Goal: Task Accomplishment & Management: Use online tool/utility

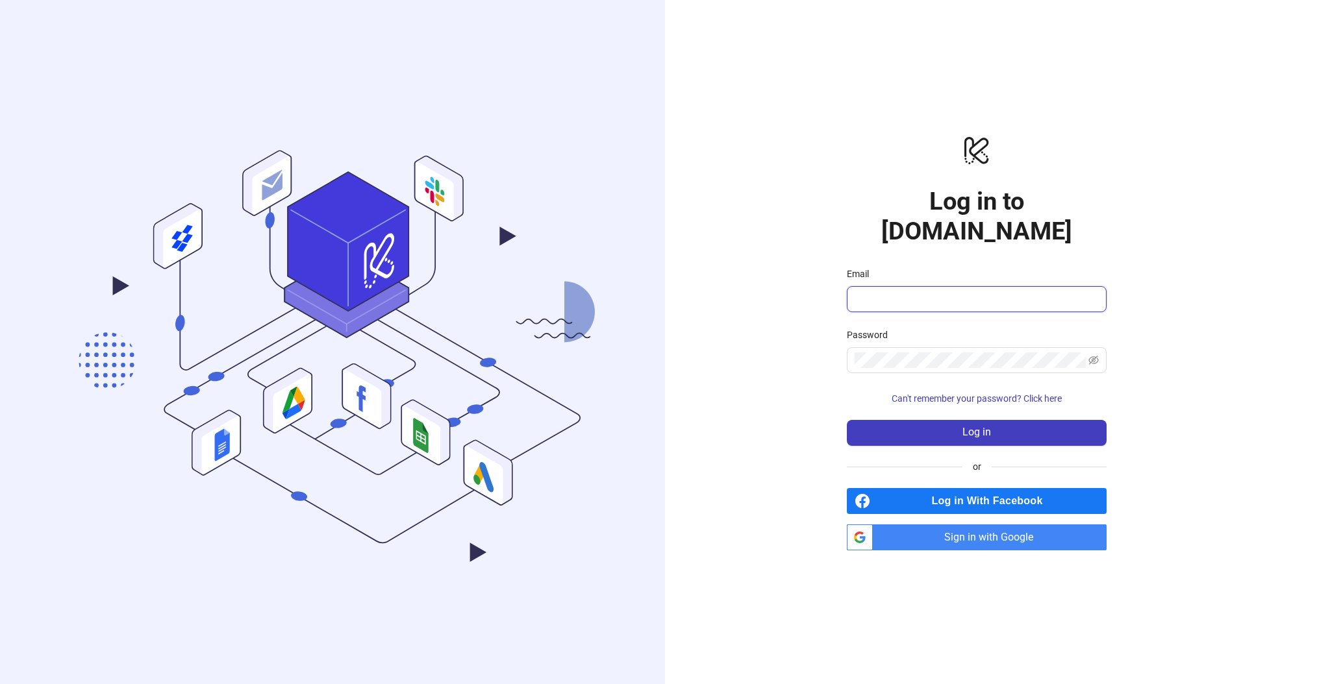
click at [911, 292] on input "Email" at bounding box center [975, 300] width 242 height 16
type input "**********"
click at [981, 425] on button "Log in" at bounding box center [977, 433] width 260 height 26
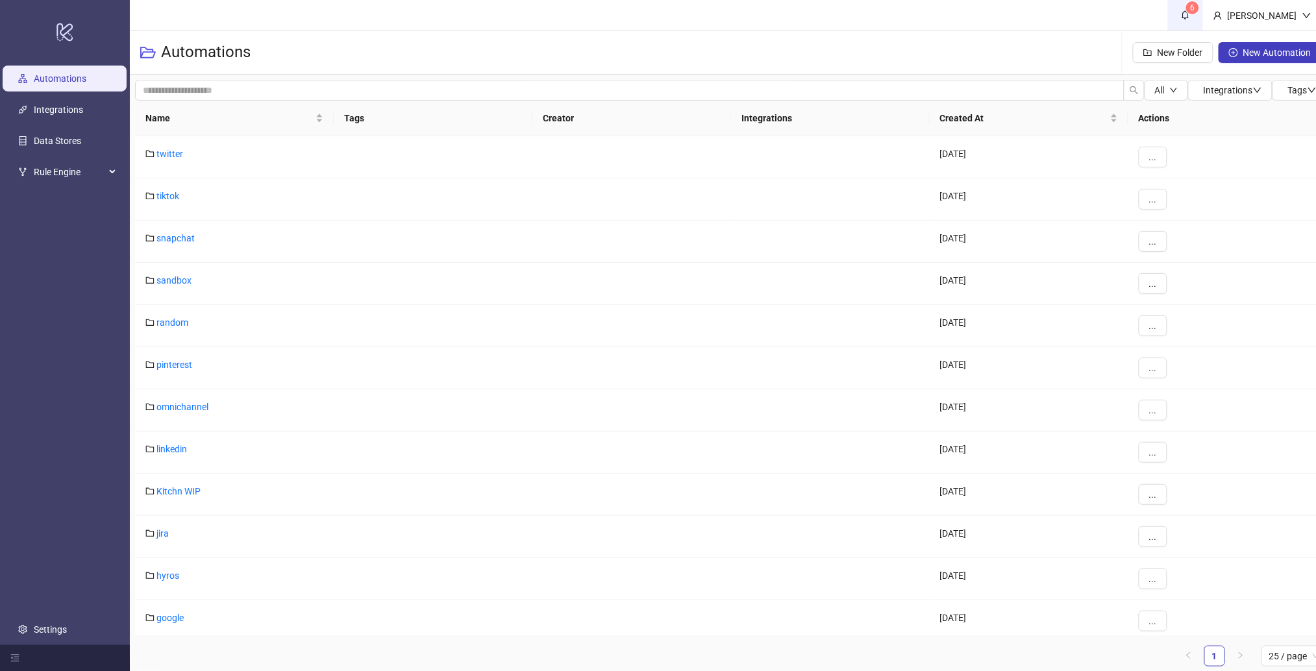
click at [1190, 16] on icon "bell" at bounding box center [1185, 14] width 9 height 9
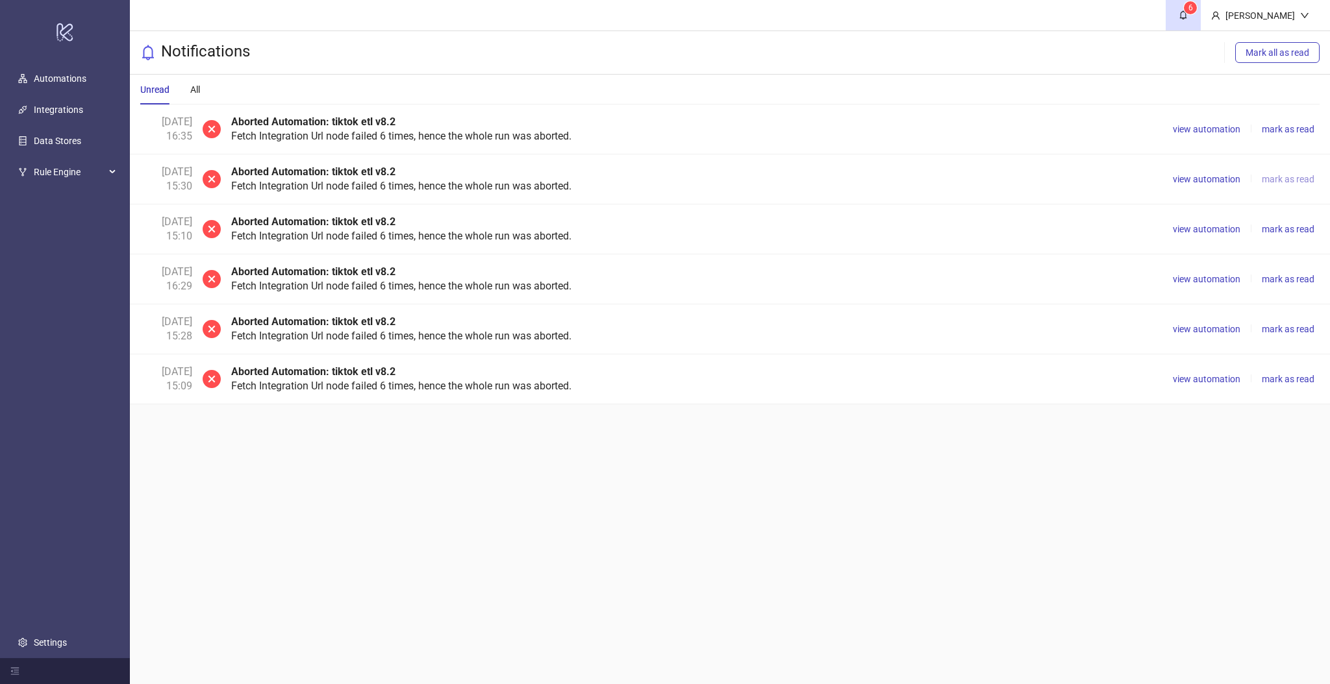
click at [1279, 180] on span "mark as read" at bounding box center [1288, 179] width 53 height 10
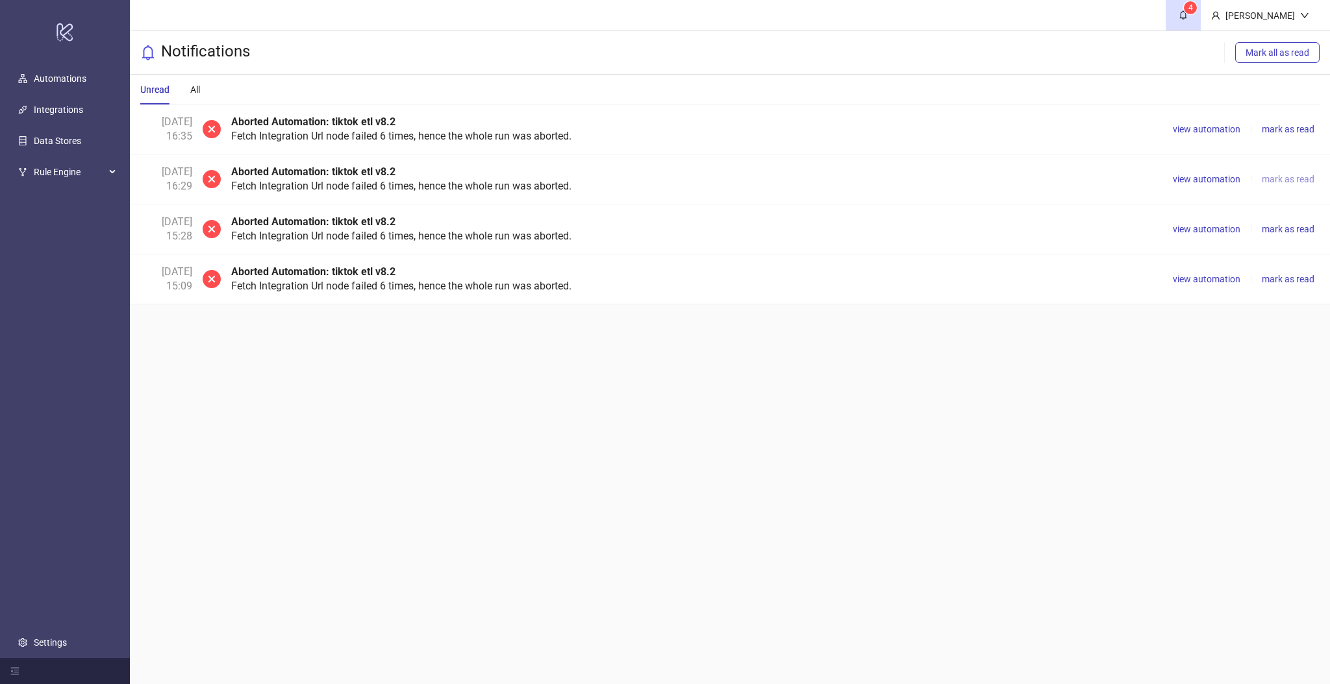
click at [1279, 180] on span "mark as read" at bounding box center [1288, 179] width 53 height 10
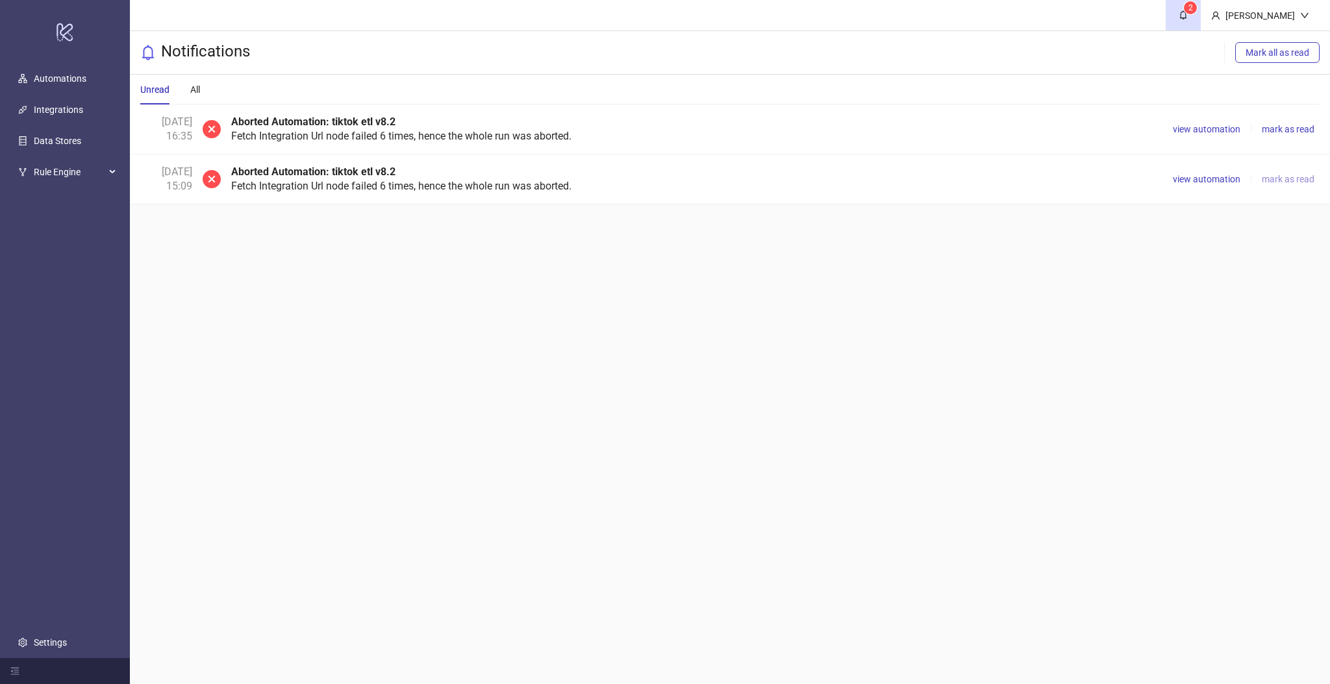
click at [1279, 180] on span "mark as read" at bounding box center [1288, 179] width 53 height 10
click at [1206, 129] on span "view automation" at bounding box center [1207, 129] width 68 height 10
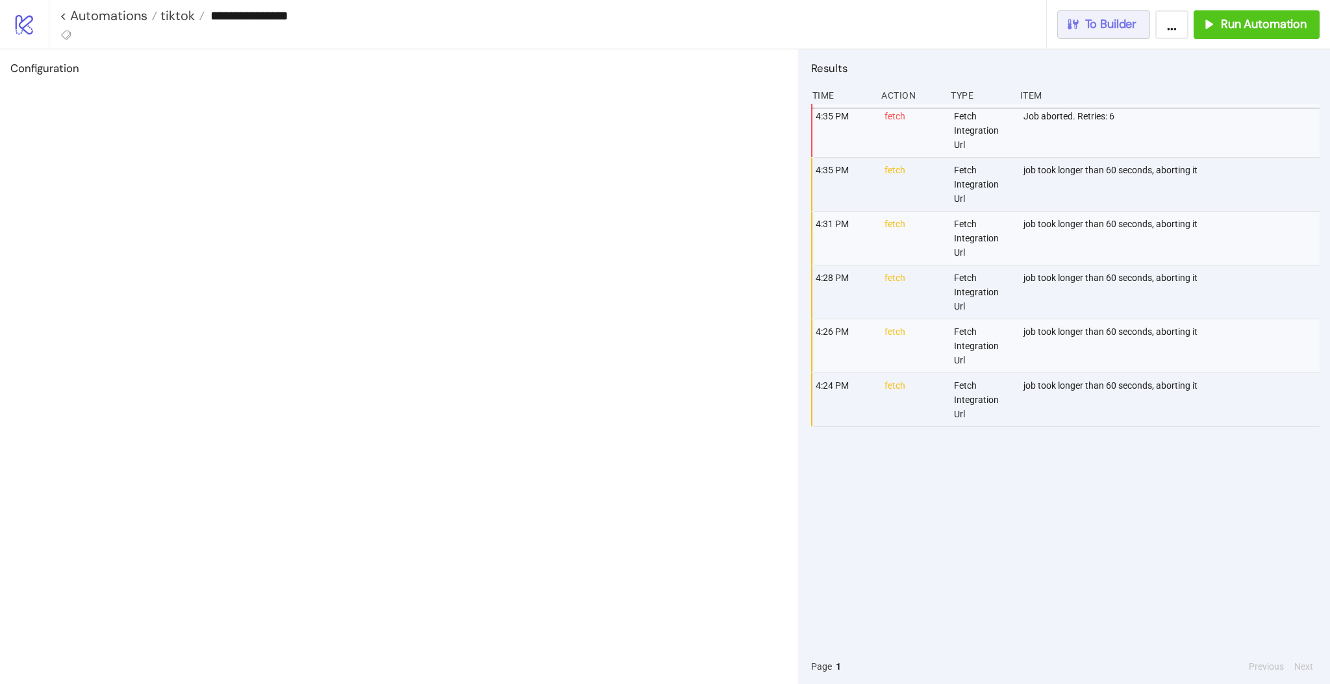
click at [1108, 31] on span "To Builder" at bounding box center [1111, 24] width 52 height 15
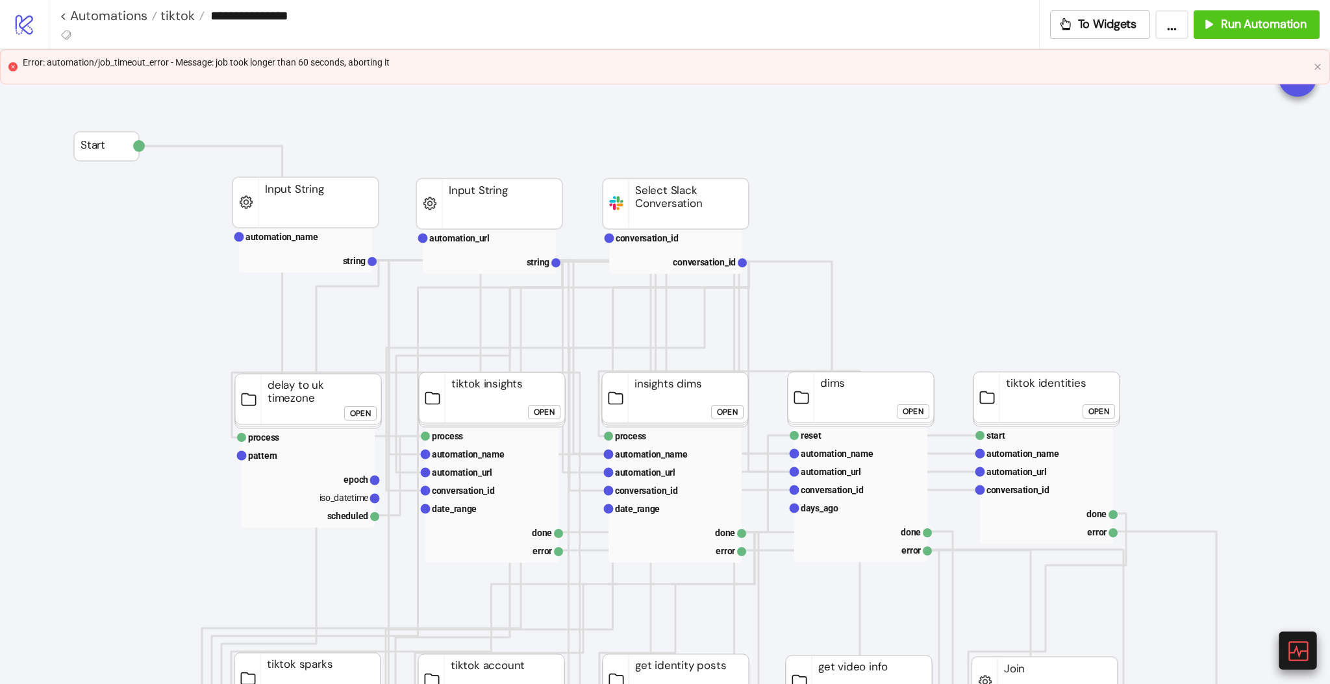
click at [1294, 656] on icon at bounding box center [1297, 651] width 23 height 23
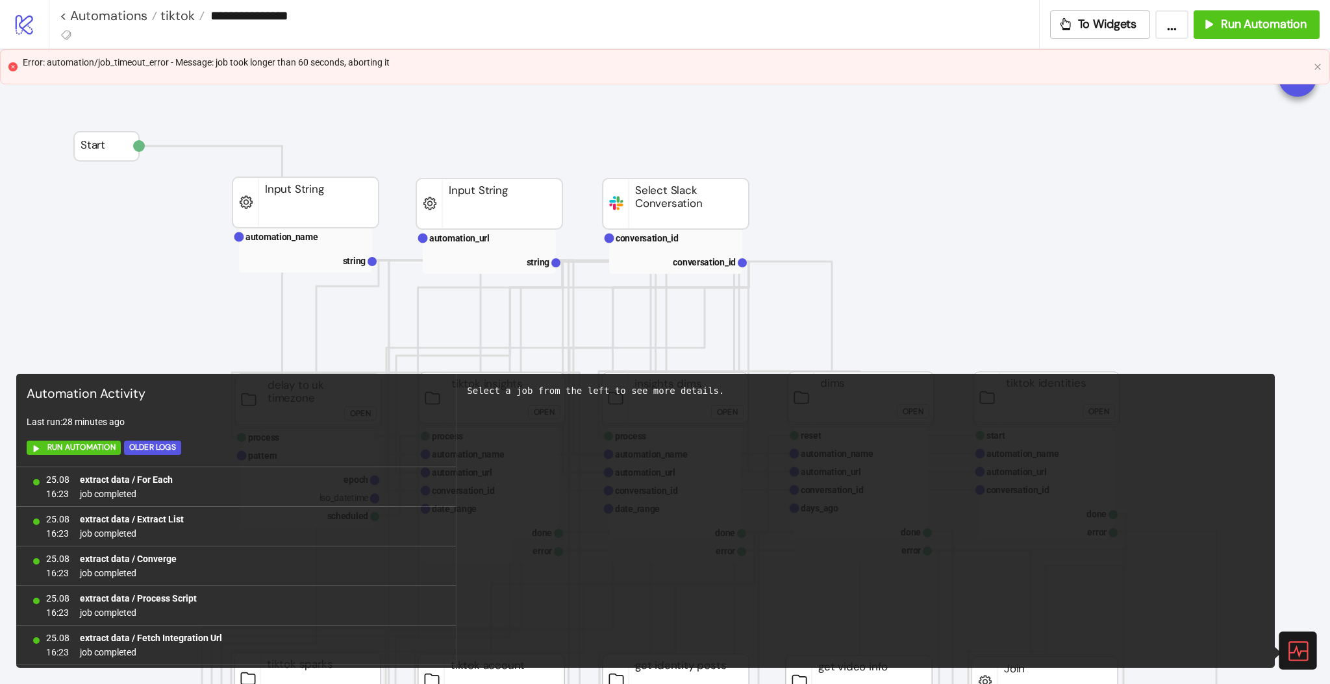
scroll to position [949, 0]
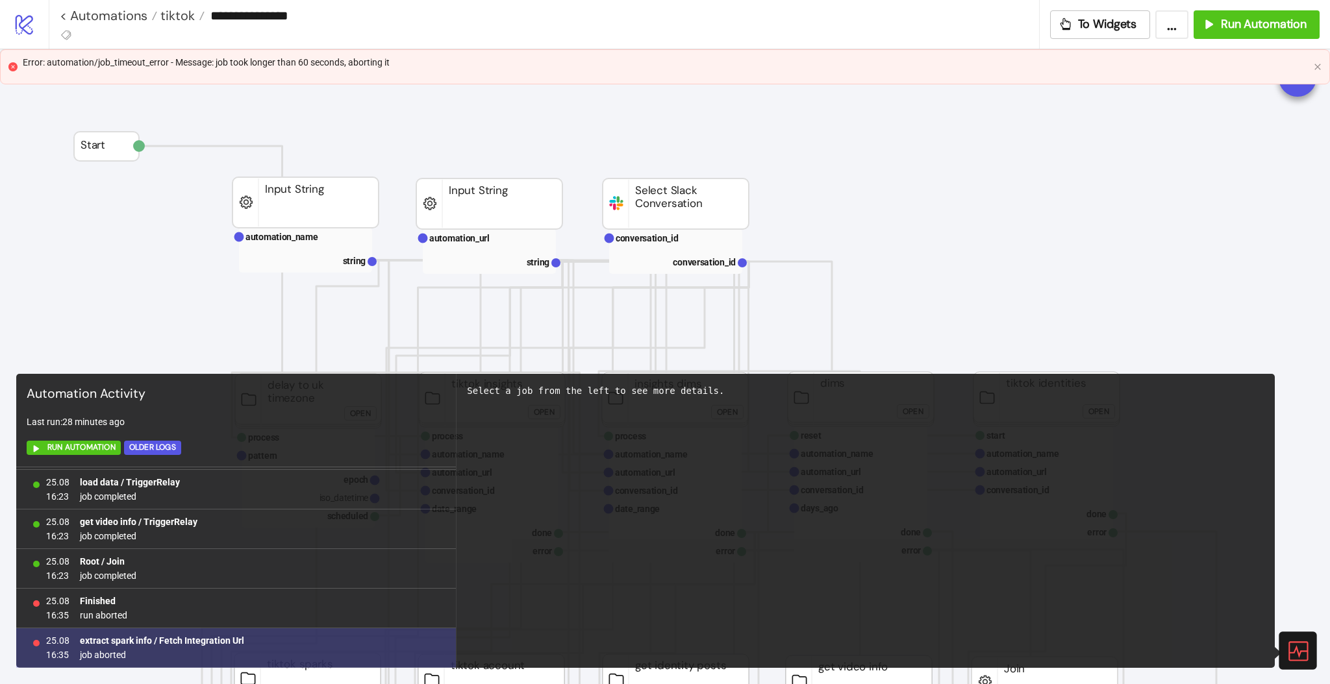
click at [177, 643] on b "extract spark info / Fetch Integration Url" at bounding box center [162, 641] width 164 height 10
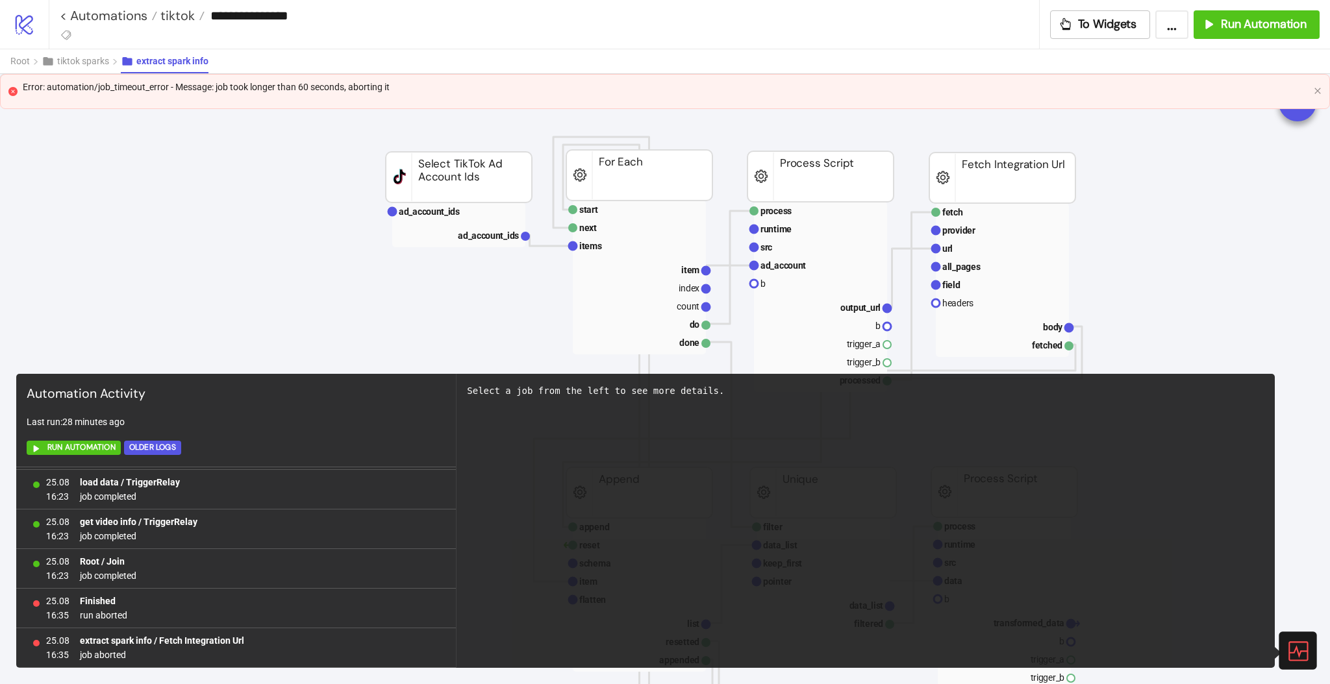
click at [1307, 655] on icon at bounding box center [1297, 651] width 23 height 23
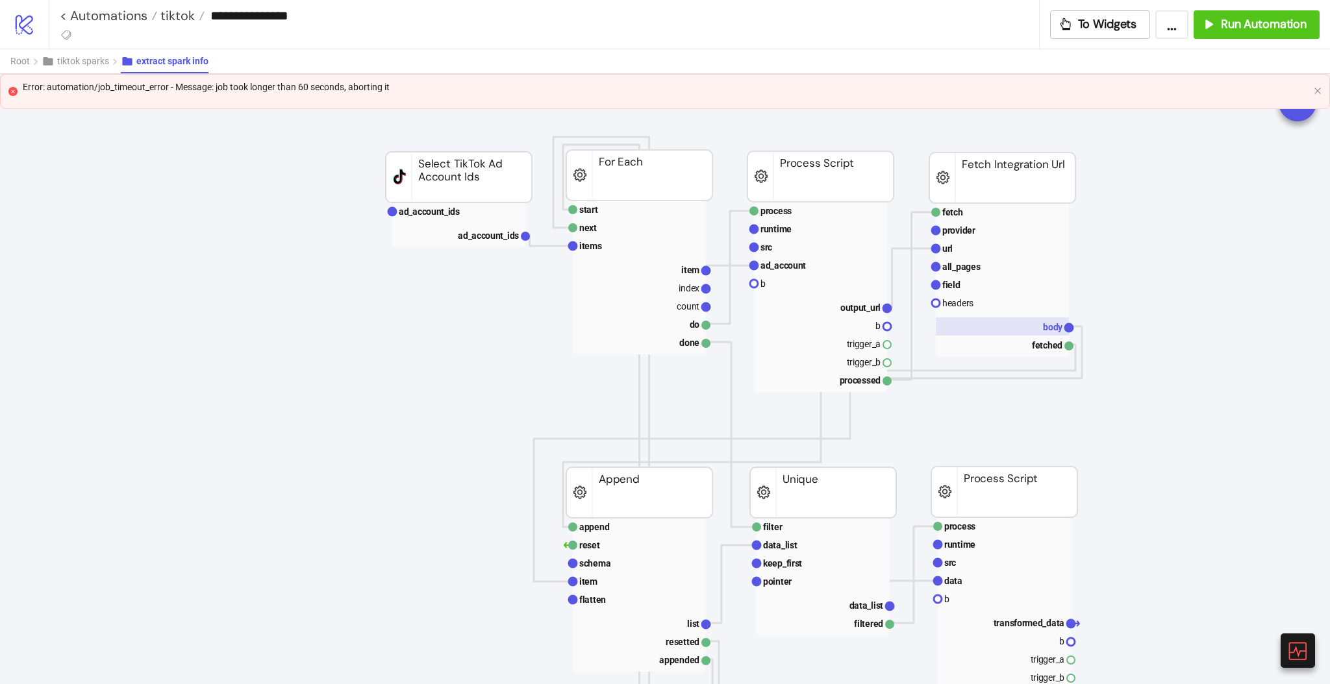
click at [1052, 326] on text "body" at bounding box center [1053, 327] width 20 height 10
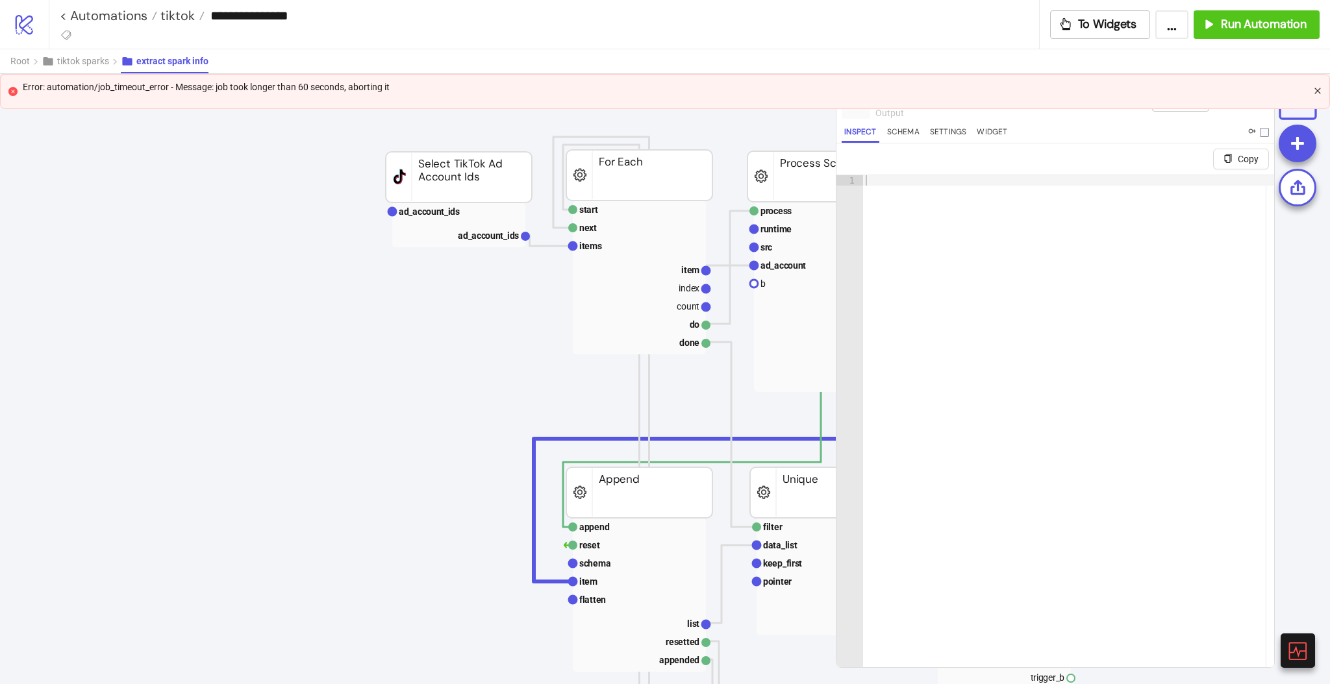
click at [1317, 92] on icon "close" at bounding box center [1318, 91] width 8 height 8
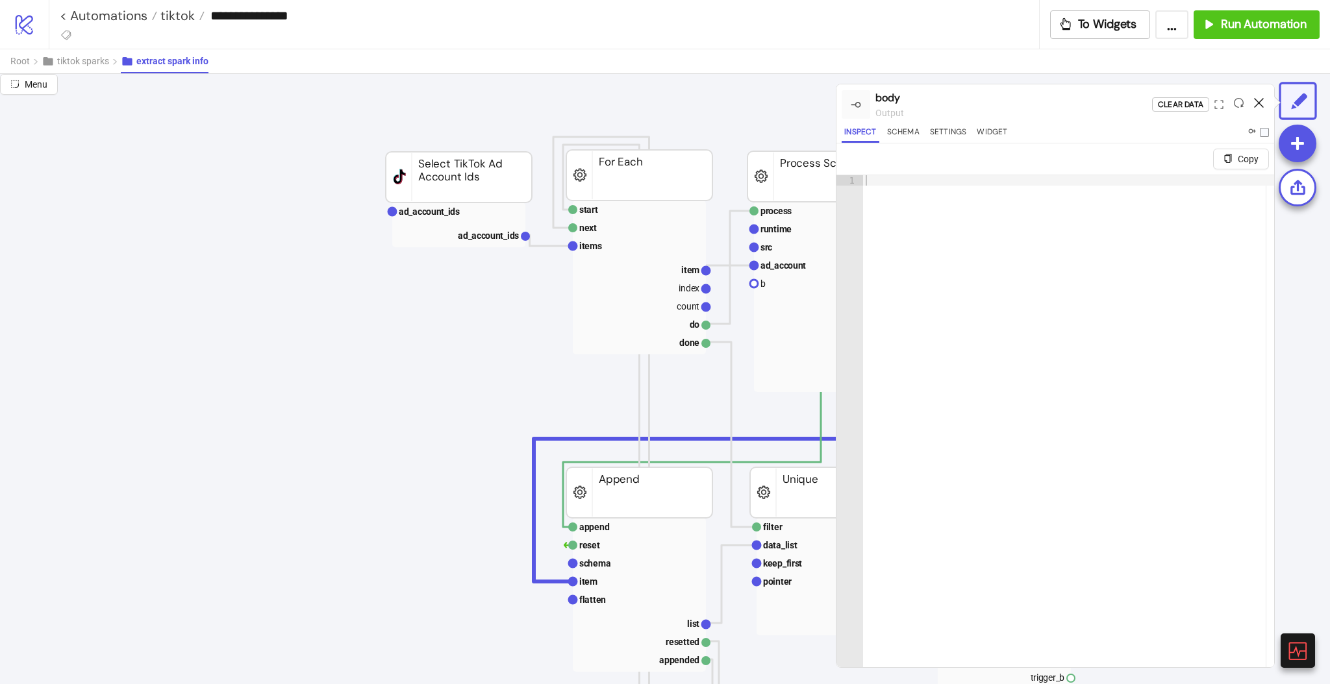
click at [1255, 98] on icon at bounding box center [1259, 103] width 10 height 10
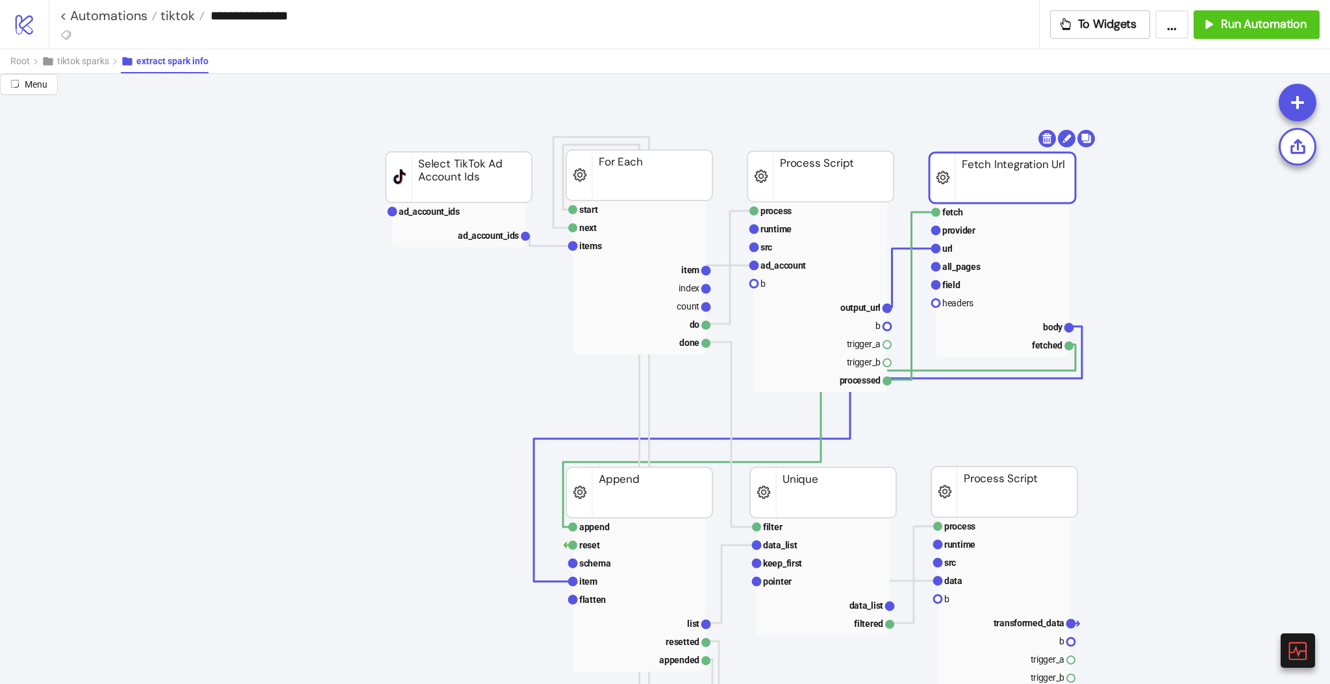
click at [986, 190] on rect at bounding box center [1002, 178] width 146 height 51
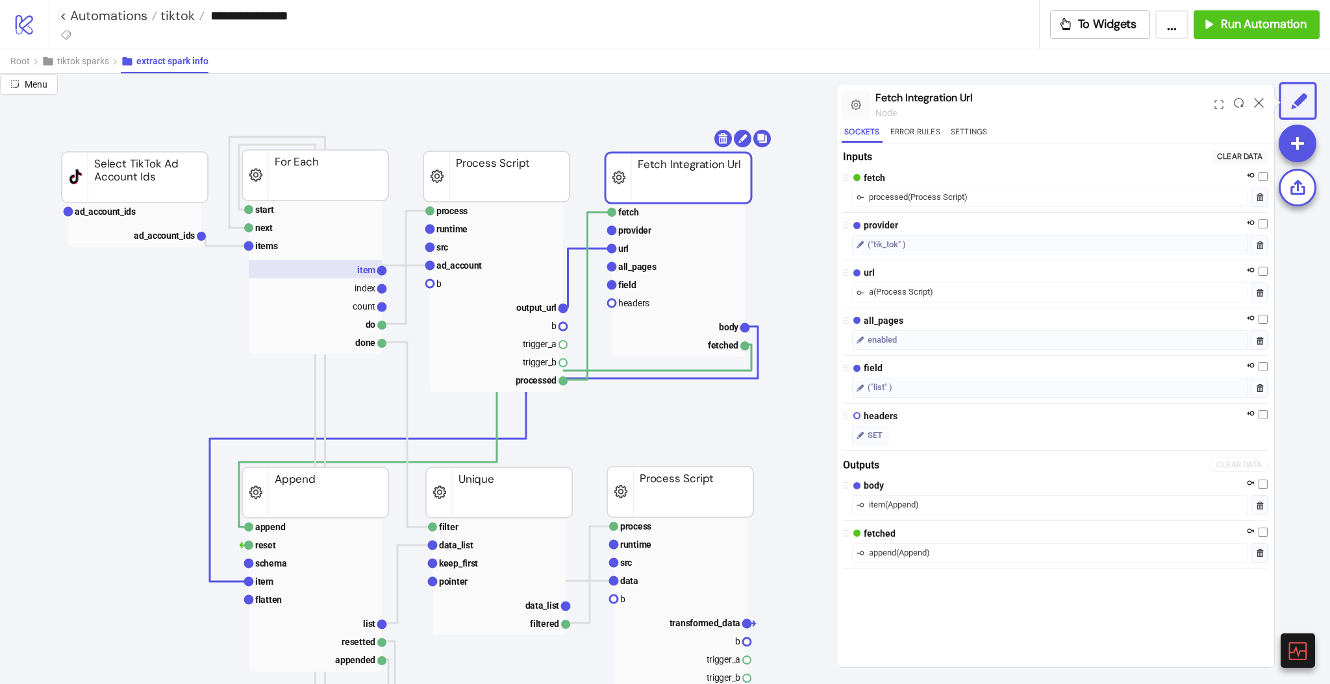
scroll to position [0, 325]
click at [916, 134] on button "Error Rules" at bounding box center [915, 134] width 55 height 18
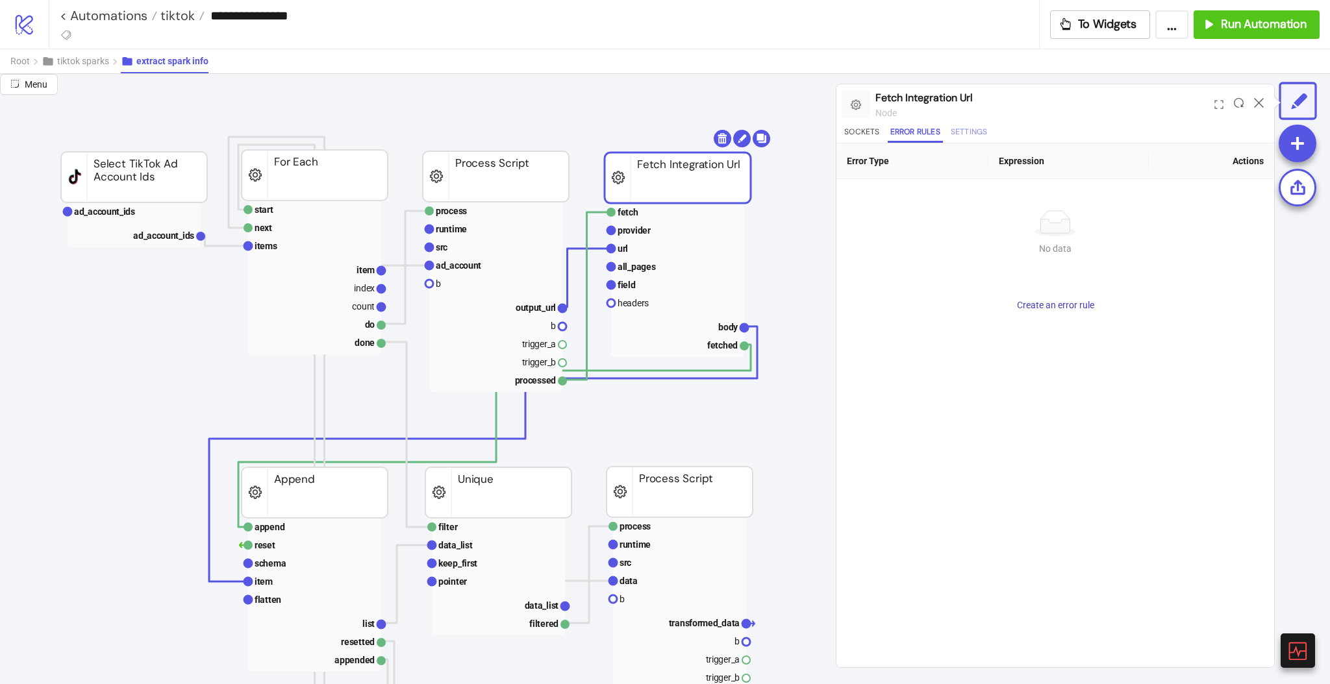
click at [972, 131] on button "Settings" at bounding box center [969, 134] width 42 height 18
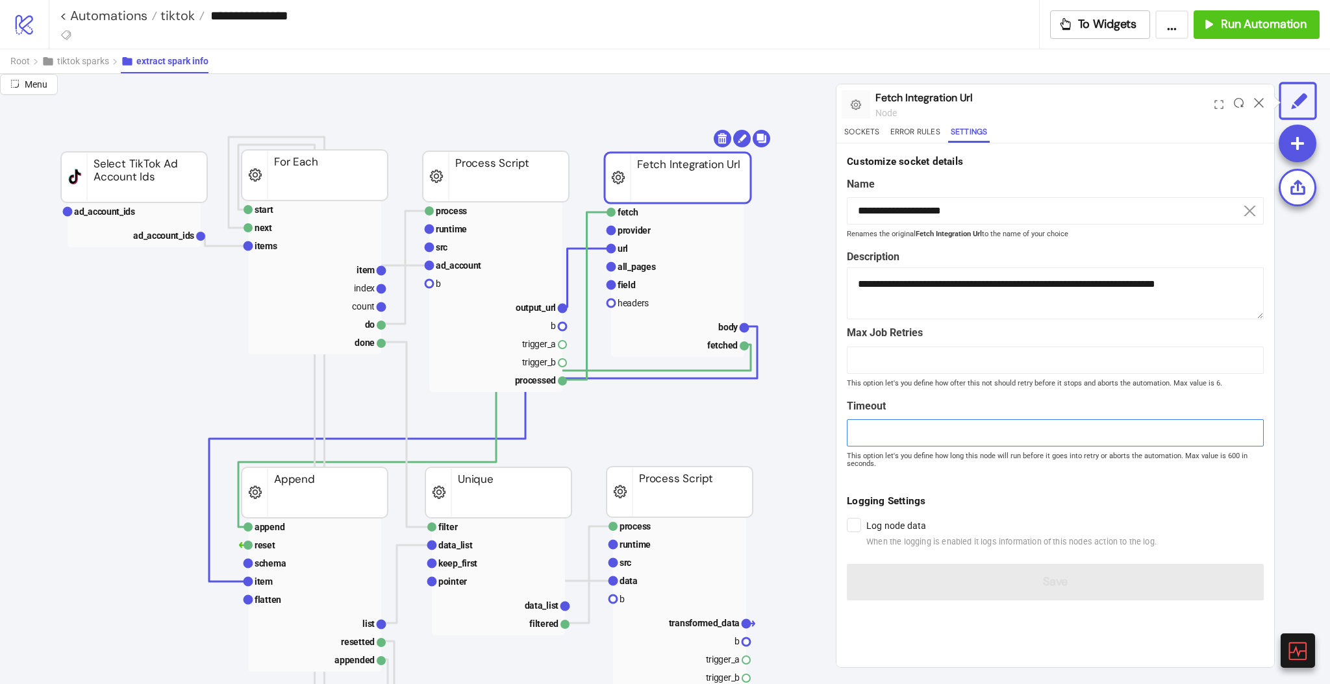
click at [875, 424] on input "**" at bounding box center [1055, 432] width 417 height 27
drag, startPoint x: 869, startPoint y: 433, endPoint x: 845, endPoint y: 434, distance: 24.7
click at [845, 434] on form "**********" at bounding box center [1055, 376] width 438 height 467
type input "*"
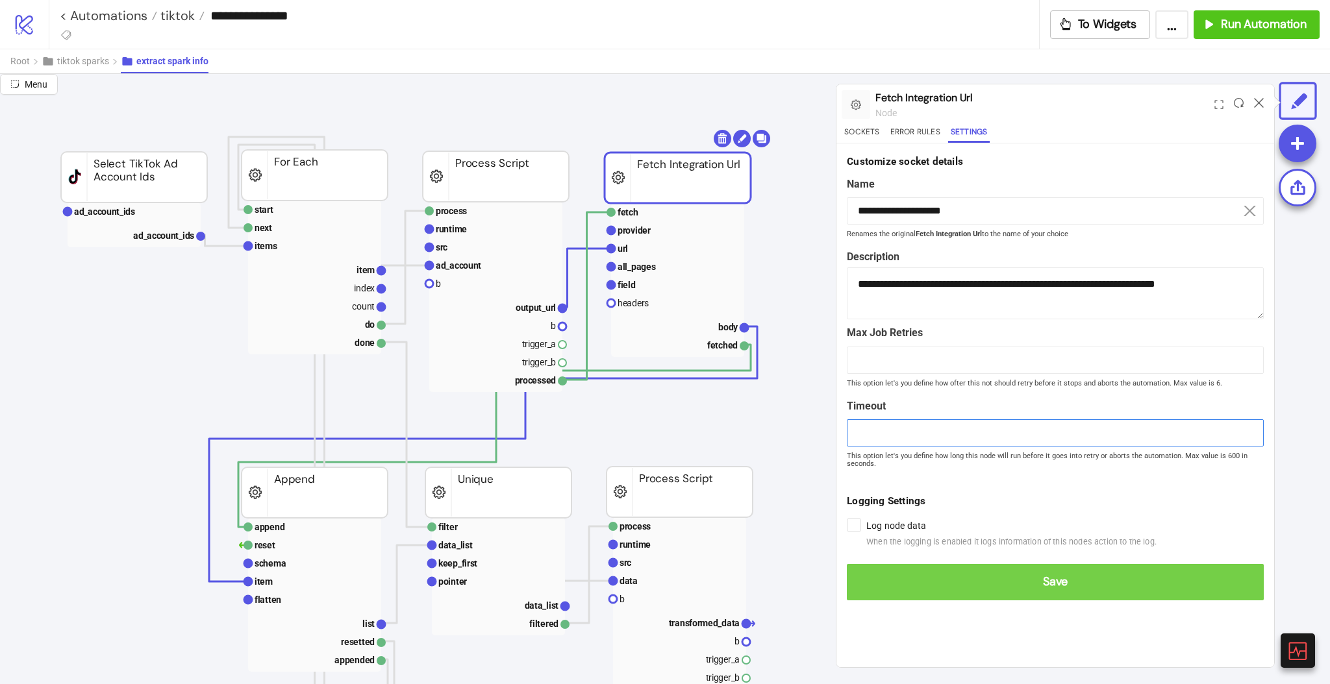
type input "***"
click at [1020, 581] on span "Save" at bounding box center [1055, 582] width 396 height 15
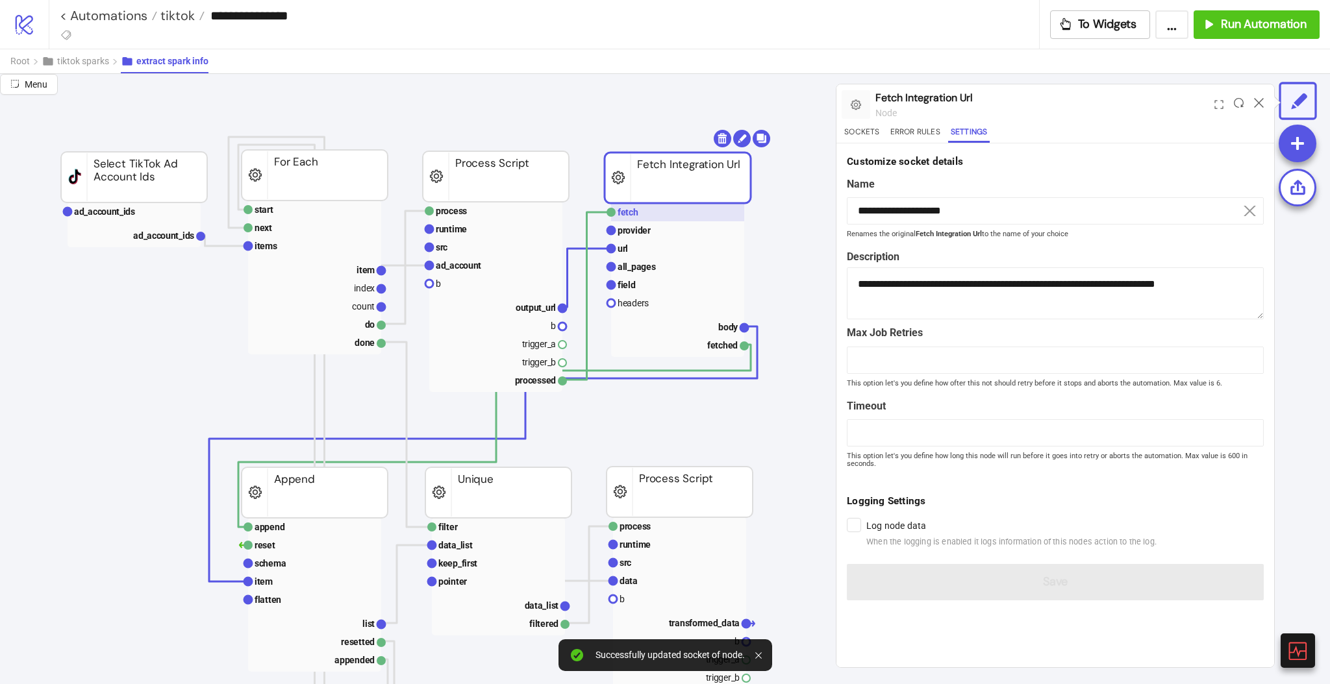
click at [650, 211] on rect at bounding box center [677, 212] width 133 height 18
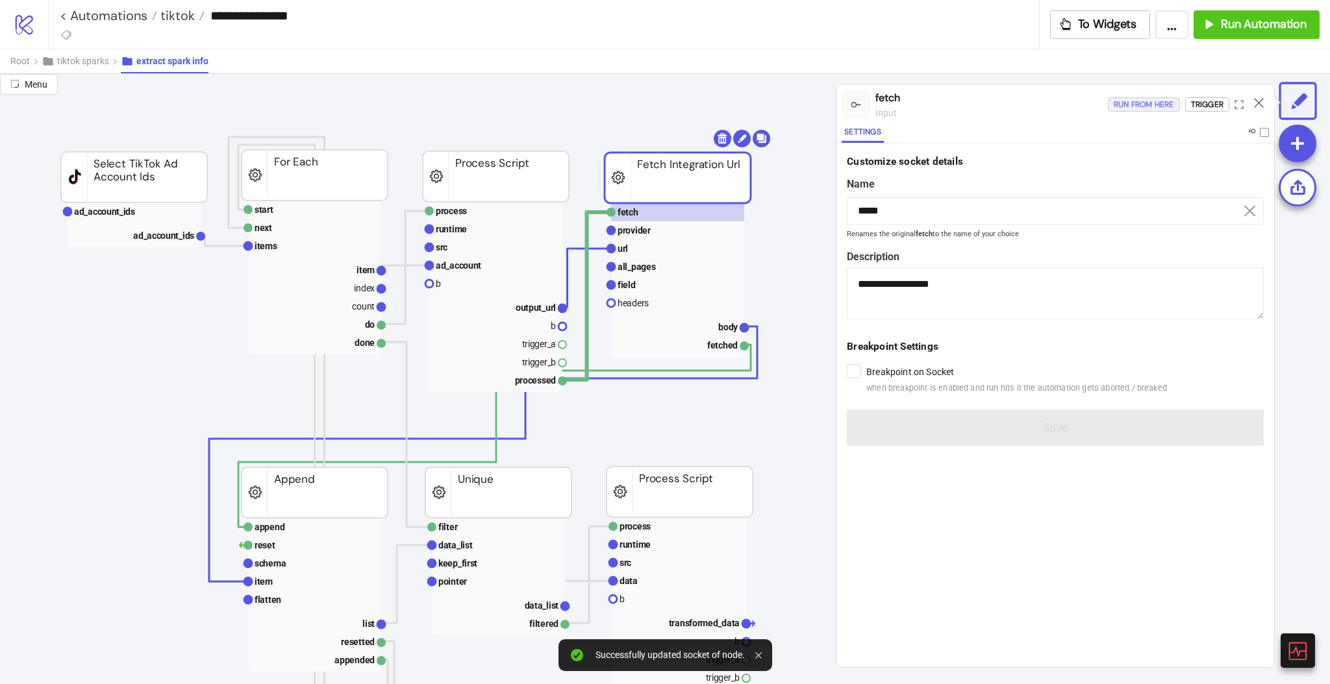
click at [1121, 100] on div "Run from here" at bounding box center [1144, 104] width 60 height 15
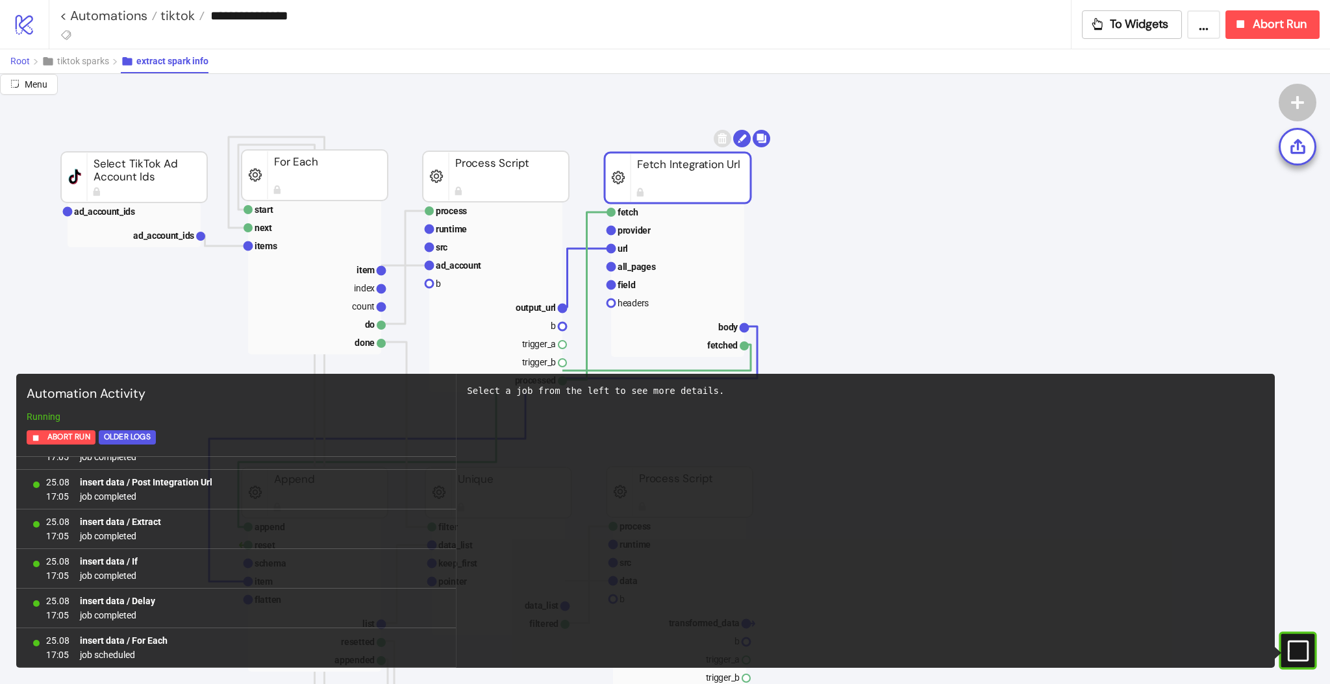
click at [29, 62] on span "Root" at bounding box center [19, 61] width 19 height 10
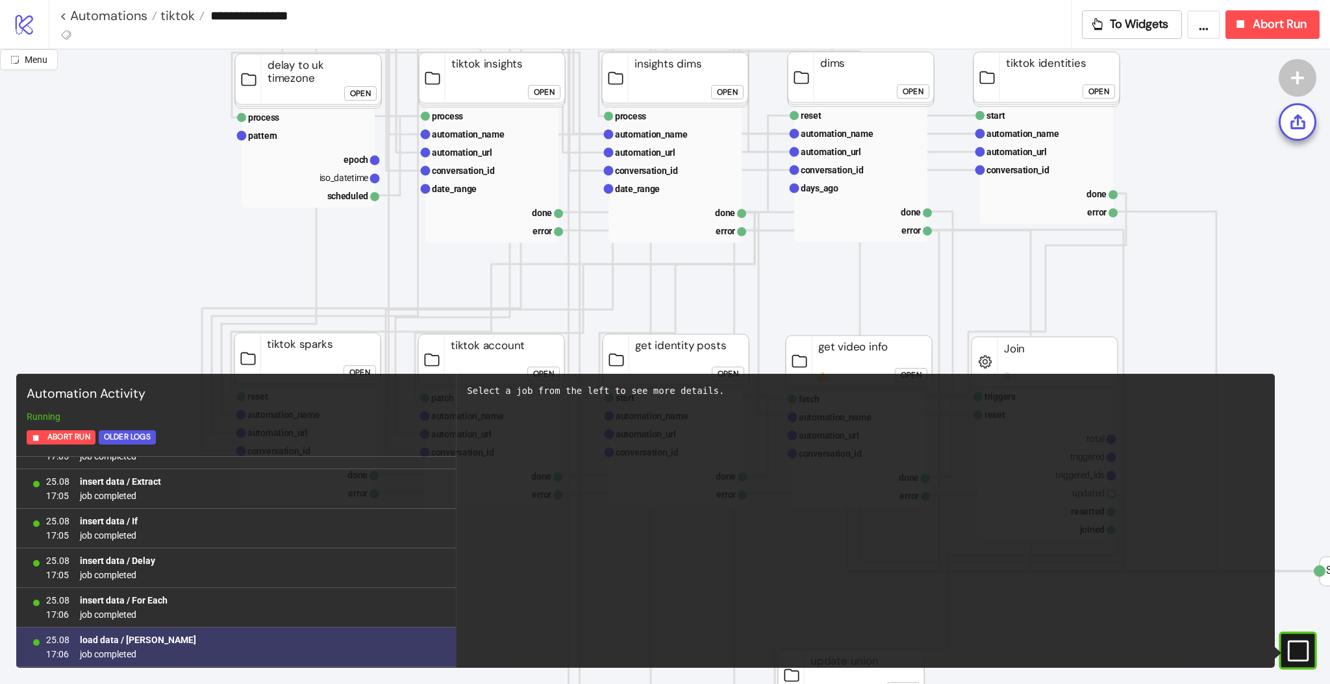
scroll to position [819, 0]
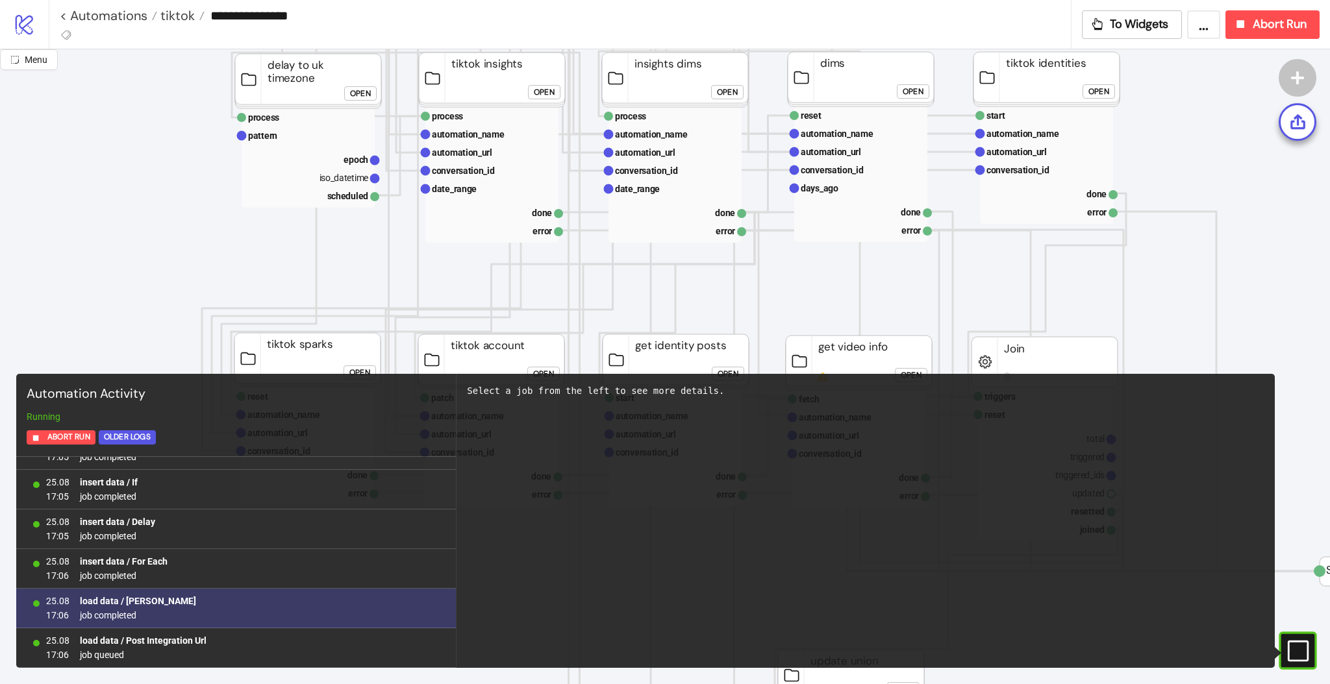
click at [138, 643] on b "load data / Post Integration Url" at bounding box center [143, 641] width 127 height 10
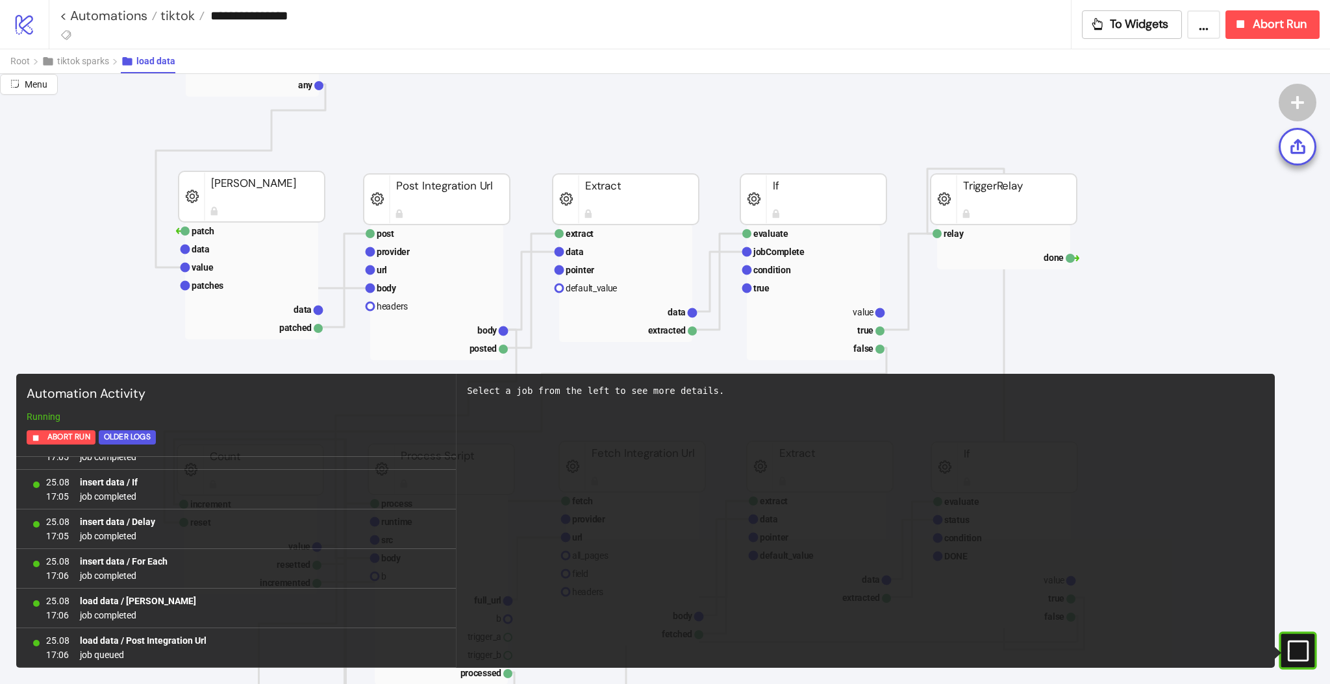
scroll to position [320, 183]
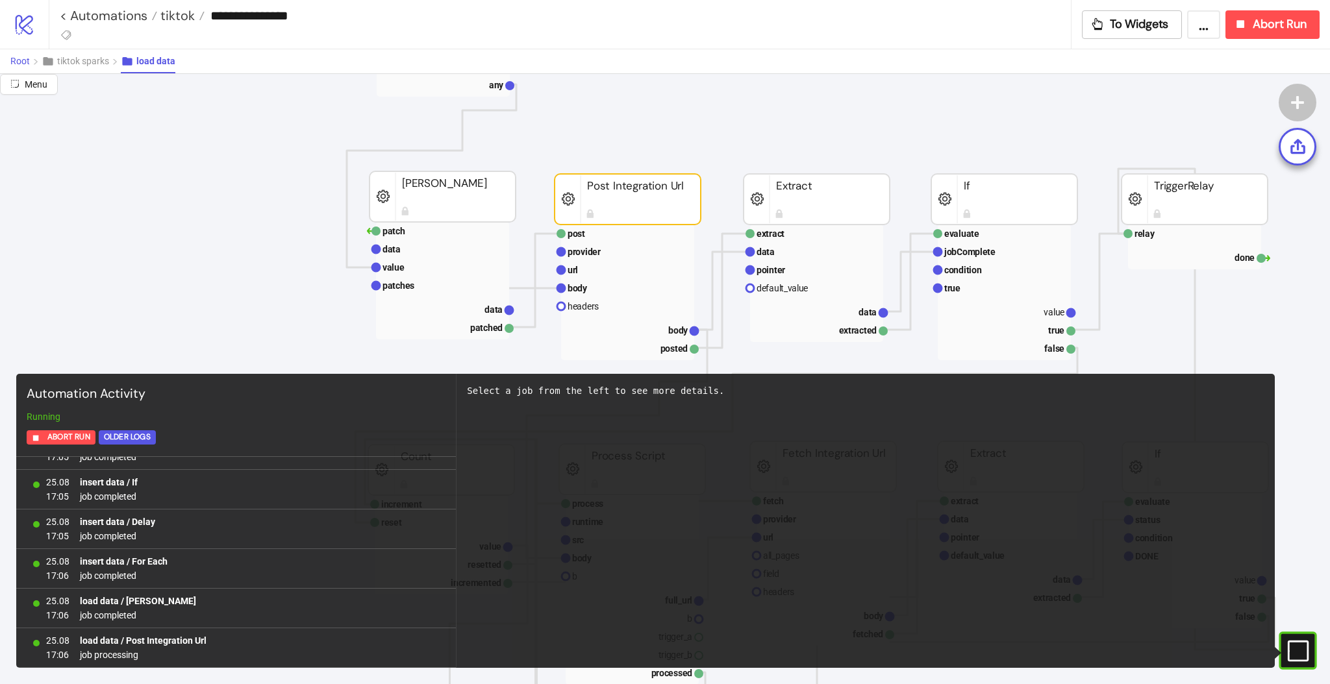
click at [16, 68] on button "Root" at bounding box center [25, 61] width 31 height 24
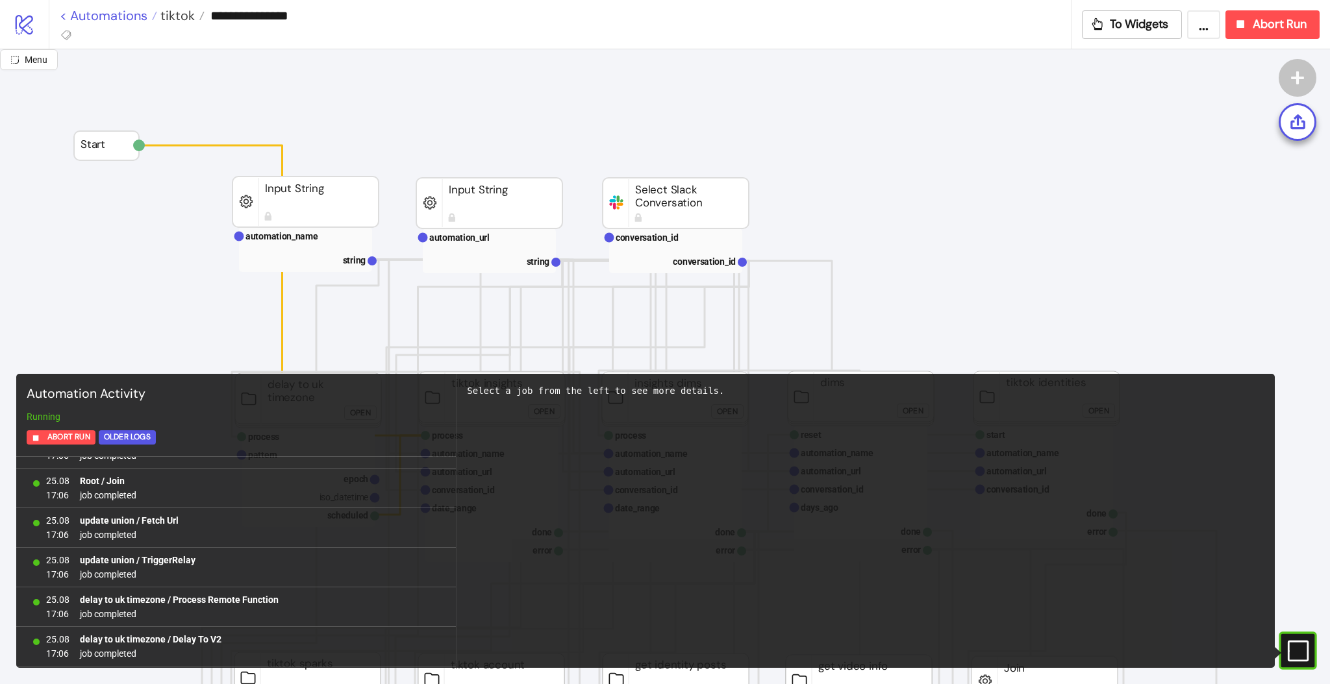
scroll to position [1177, 0]
click at [113, 21] on link "< Automations" at bounding box center [108, 15] width 97 height 13
